Goal: Navigation & Orientation: Find specific page/section

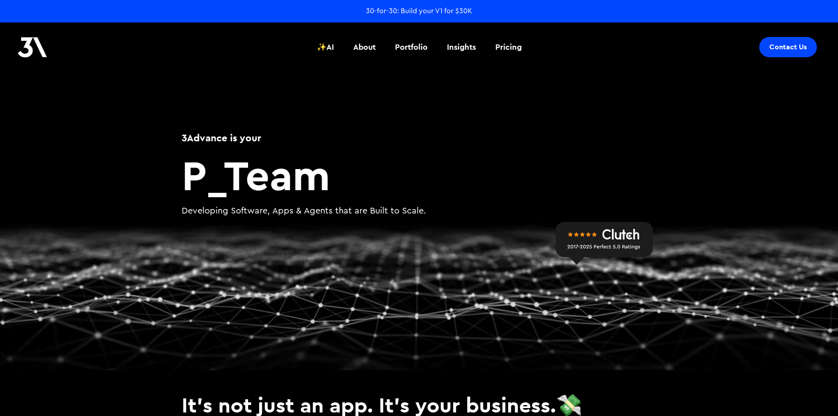
scroll to position [220, 0]
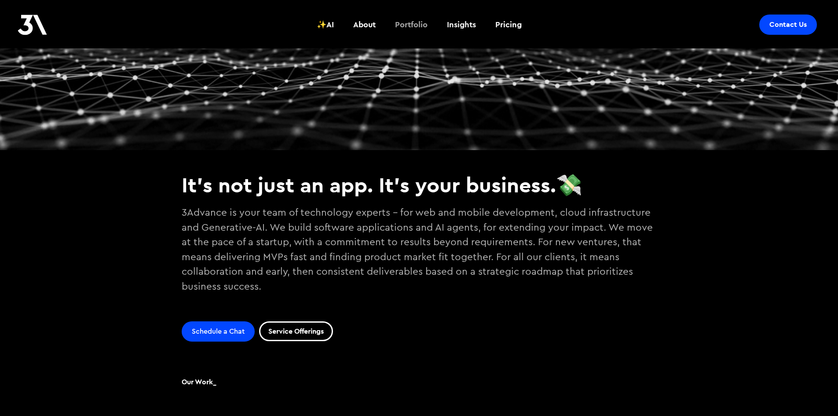
click at [414, 24] on div "Portfolio" at bounding box center [411, 24] width 33 height 11
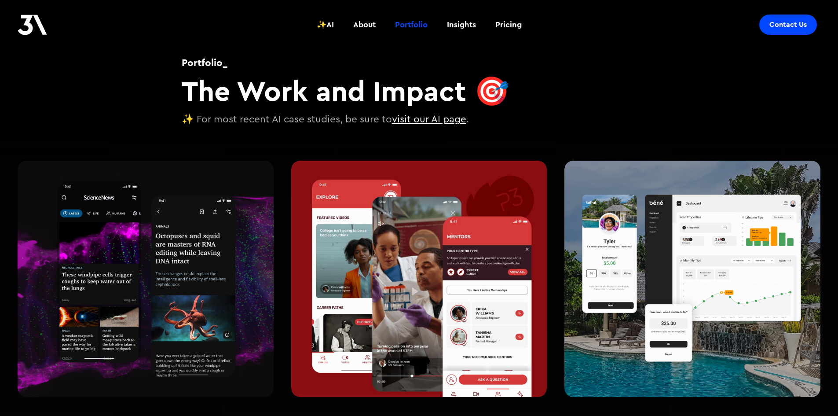
scroll to position [132, 0]
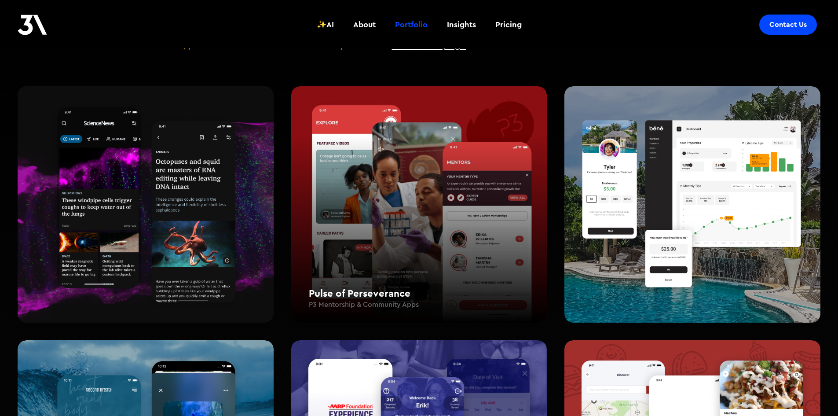
click at [385, 179] on div "Pulse of Perseverance P3 Mentorship & Community Apps" at bounding box center [419, 204] width 256 height 237
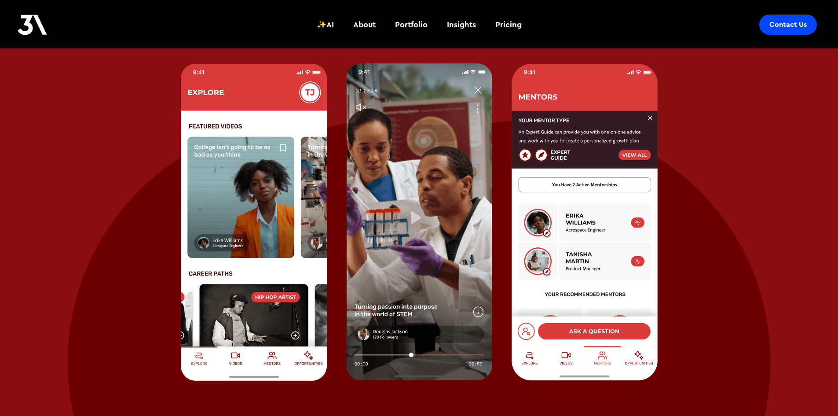
scroll to position [176, 0]
